Goal: Task Accomplishment & Management: Use online tool/utility

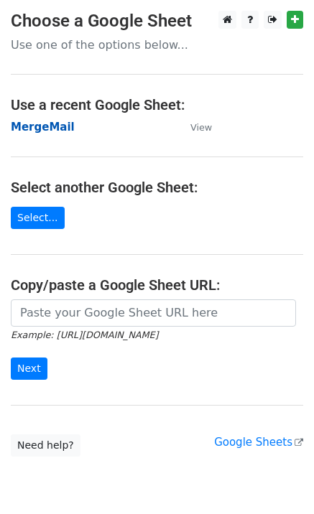
click at [50, 133] on strong "MergeMail" at bounding box center [43, 127] width 64 height 13
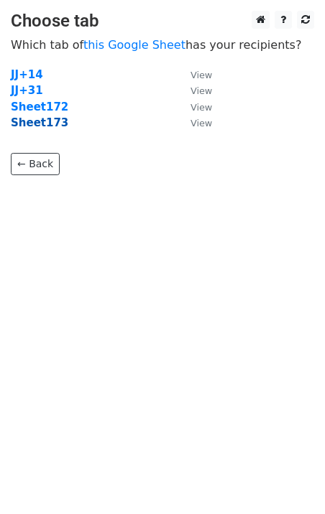
click at [44, 126] on strong "Sheet173" at bounding box center [39, 122] width 57 height 13
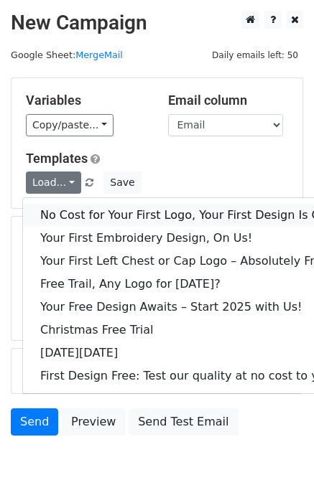
click at [75, 210] on link "No Cost for Your First Logo, Your First Design Is On Us!" at bounding box center [195, 215] width 345 height 23
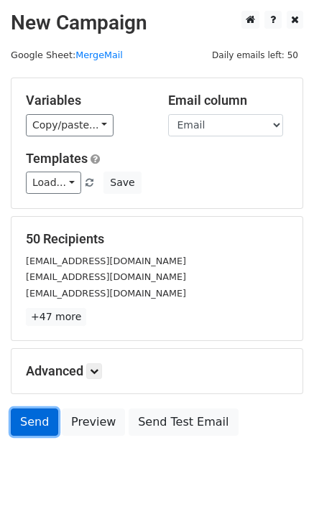
click at [29, 428] on link "Send" at bounding box center [34, 422] width 47 height 27
